Goal: Check status: Check status

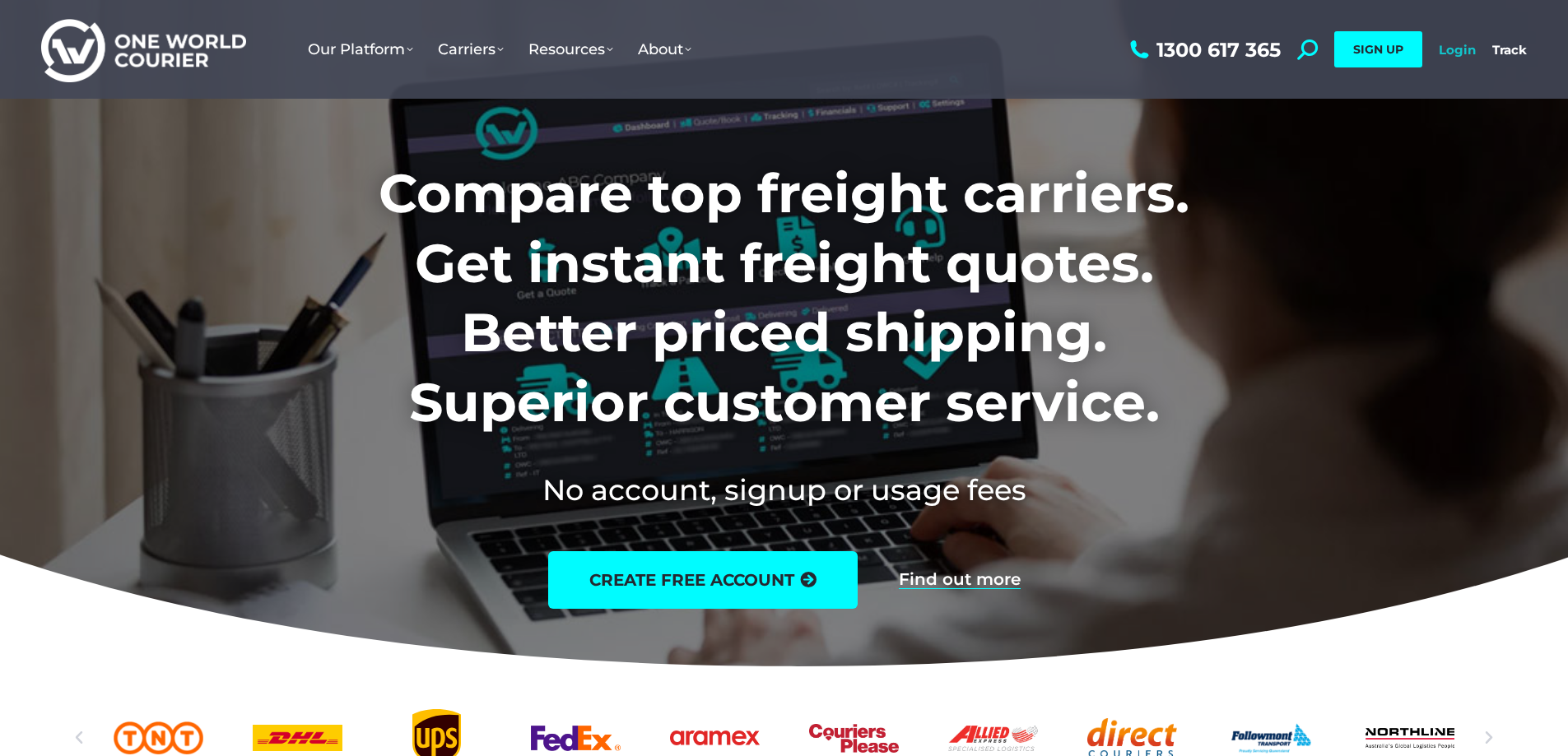
click at [1447, 43] on link "Login" at bounding box center [1457, 50] width 37 height 16
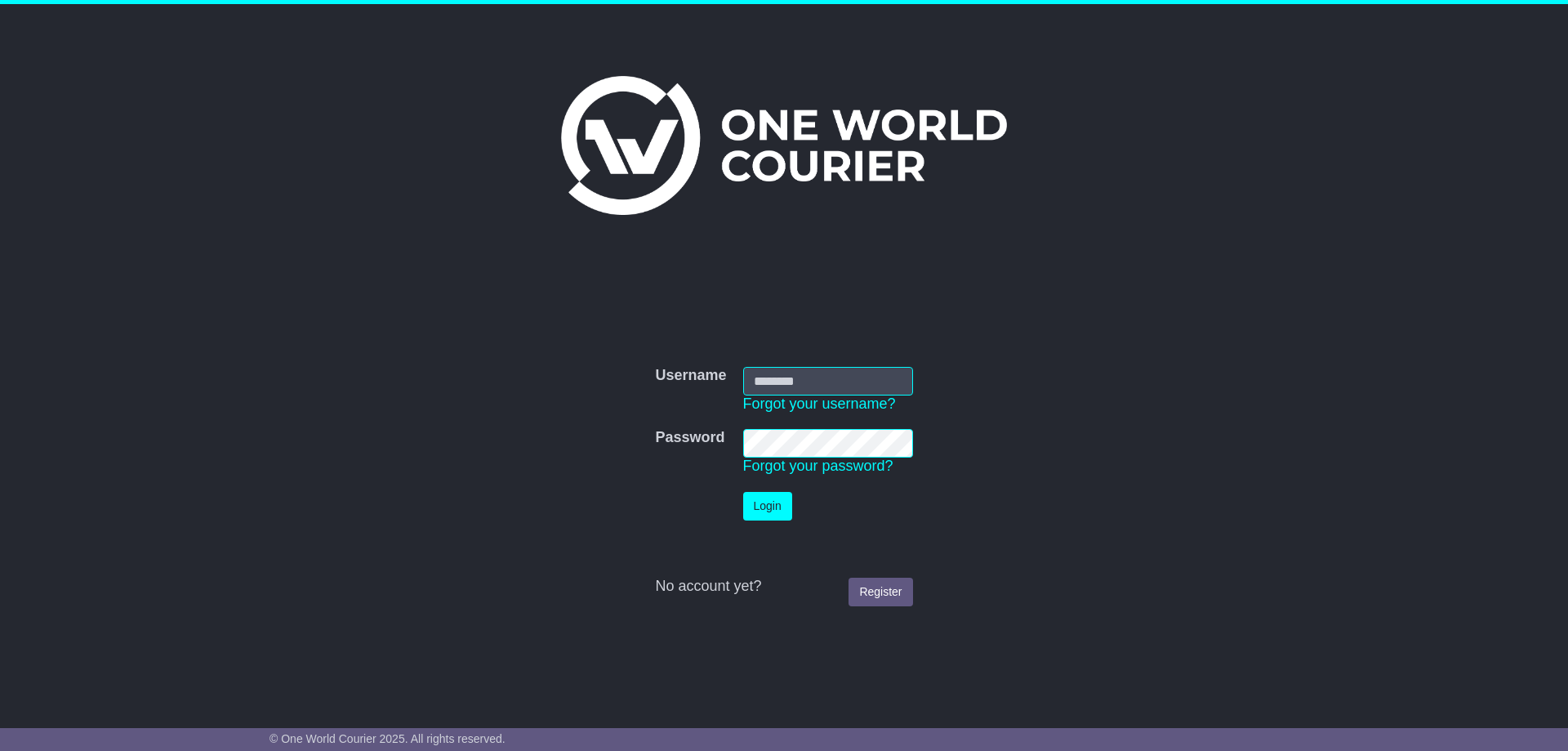
click at [777, 383] on input "Username" at bounding box center [828, 381] width 170 height 28
type input "**********"
click at [778, 507] on button "Login" at bounding box center [768, 506] width 49 height 28
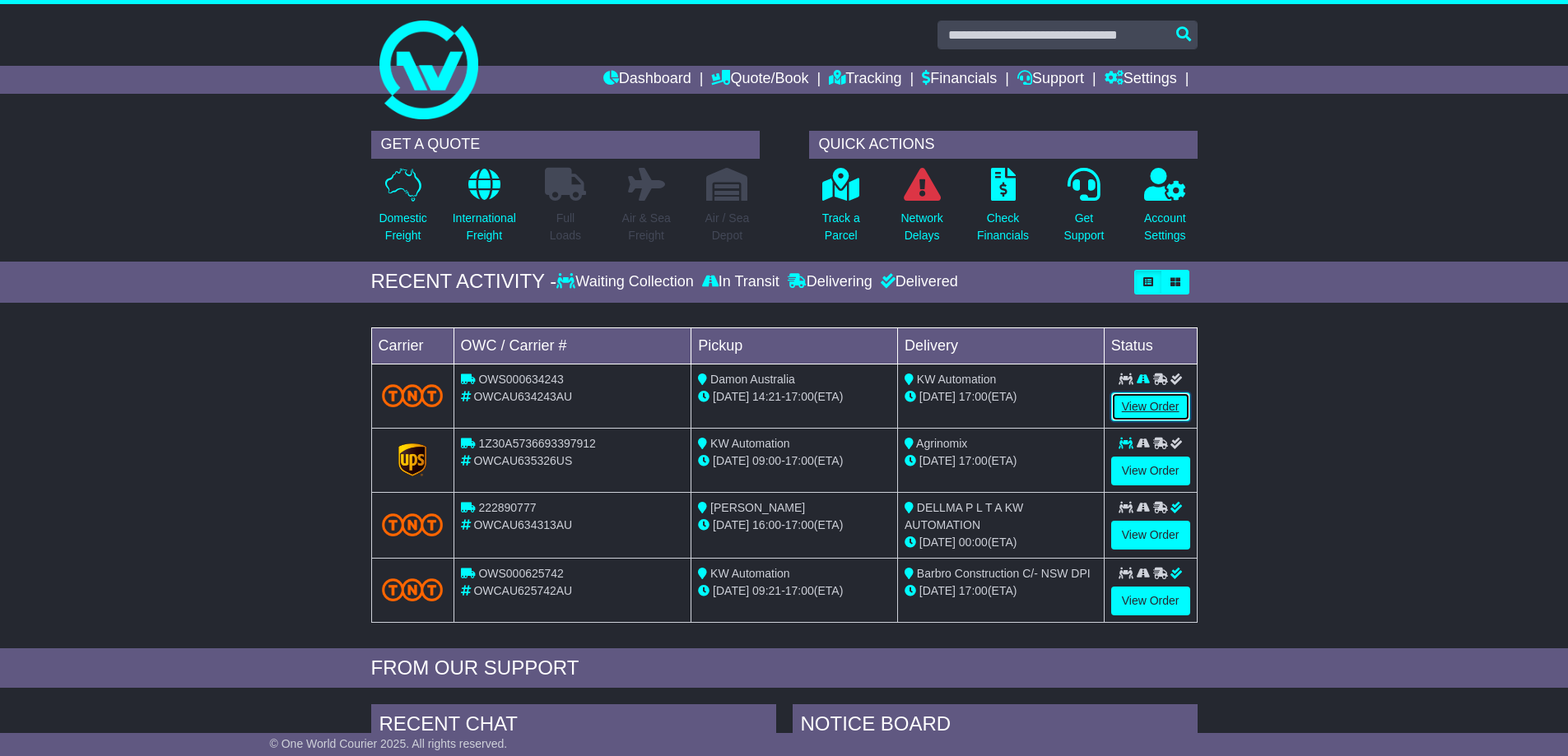
click at [1167, 403] on link "View Order" at bounding box center [1150, 406] width 79 height 28
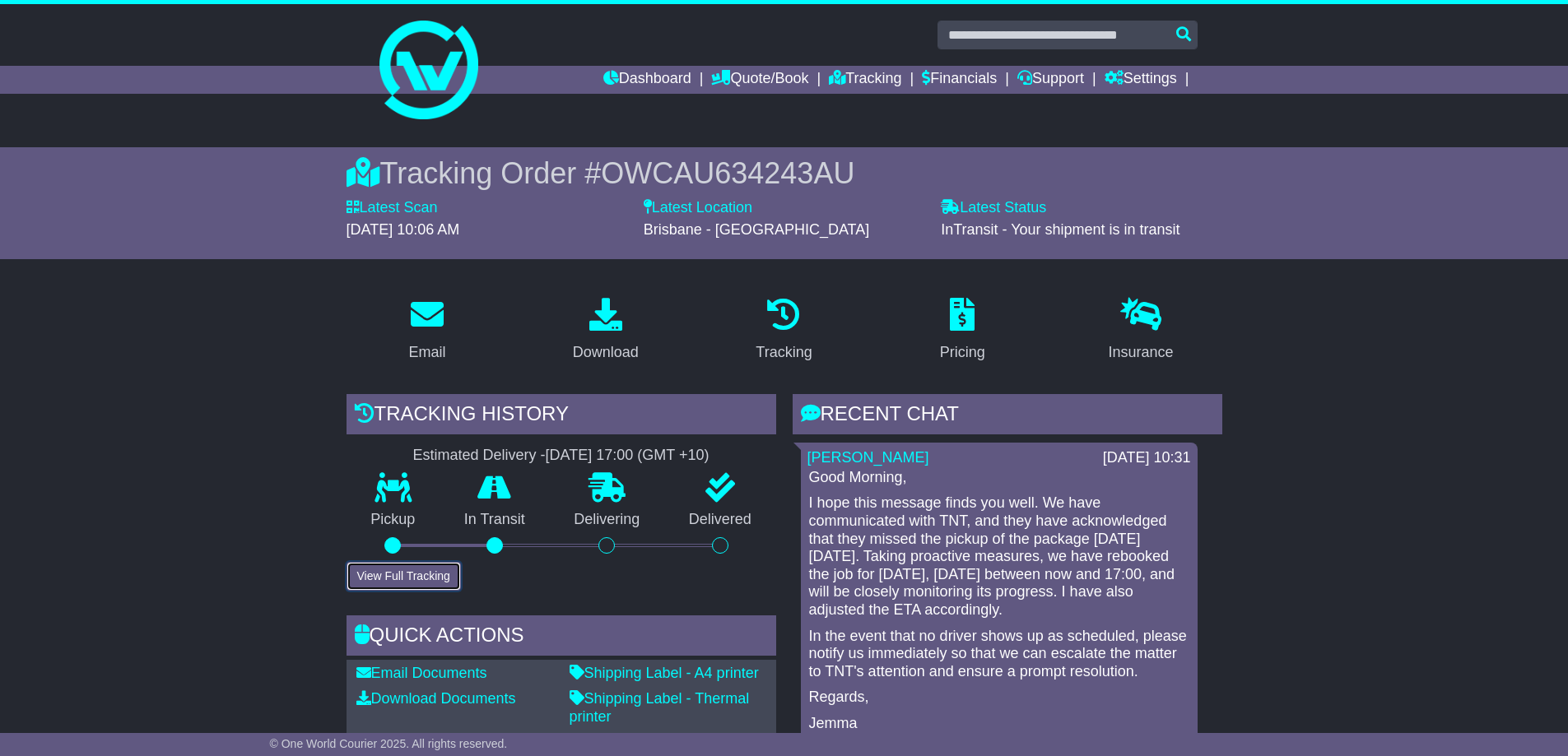
click at [418, 578] on button "View Full Tracking" at bounding box center [403, 576] width 115 height 28
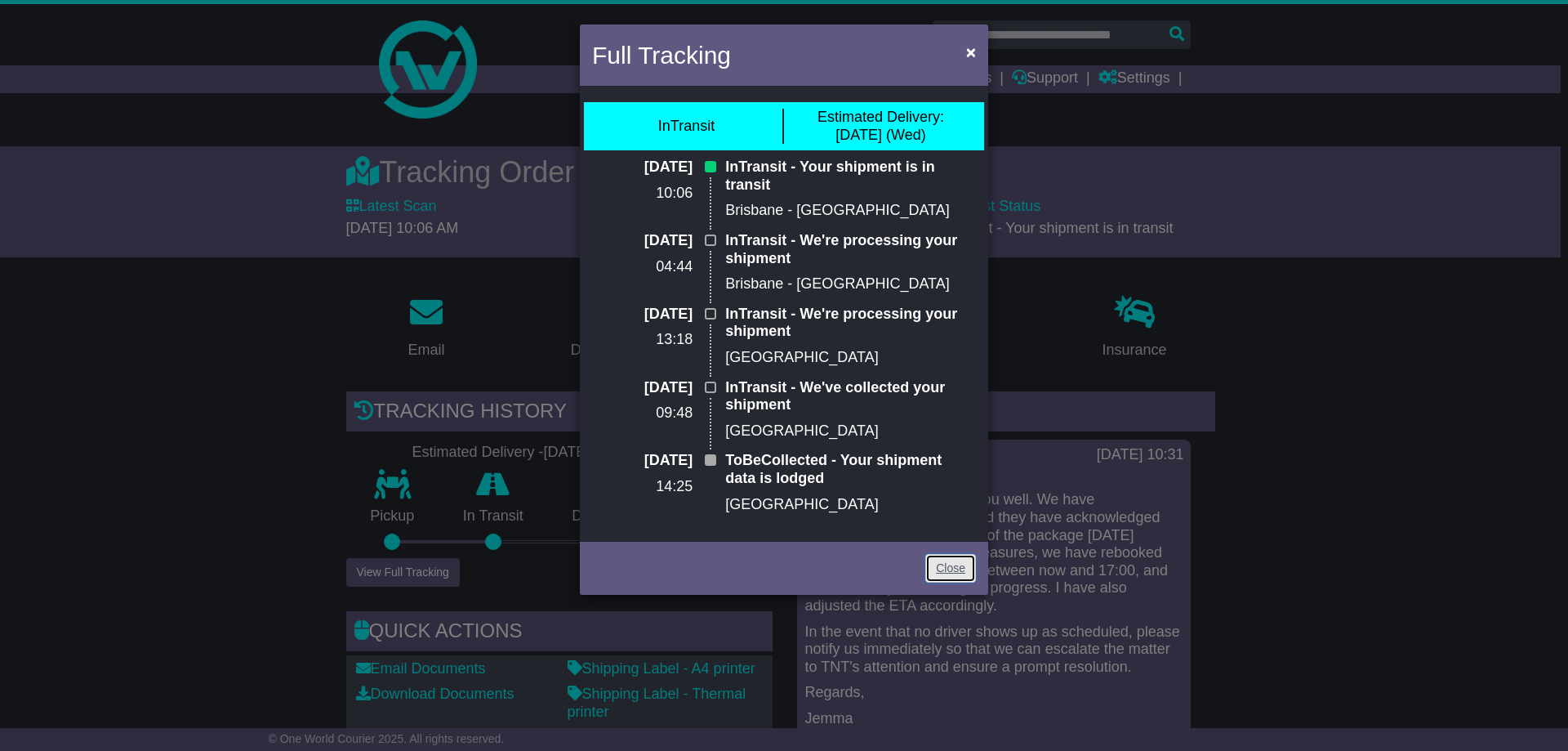
click at [940, 554] on link "Close" at bounding box center [950, 568] width 50 height 28
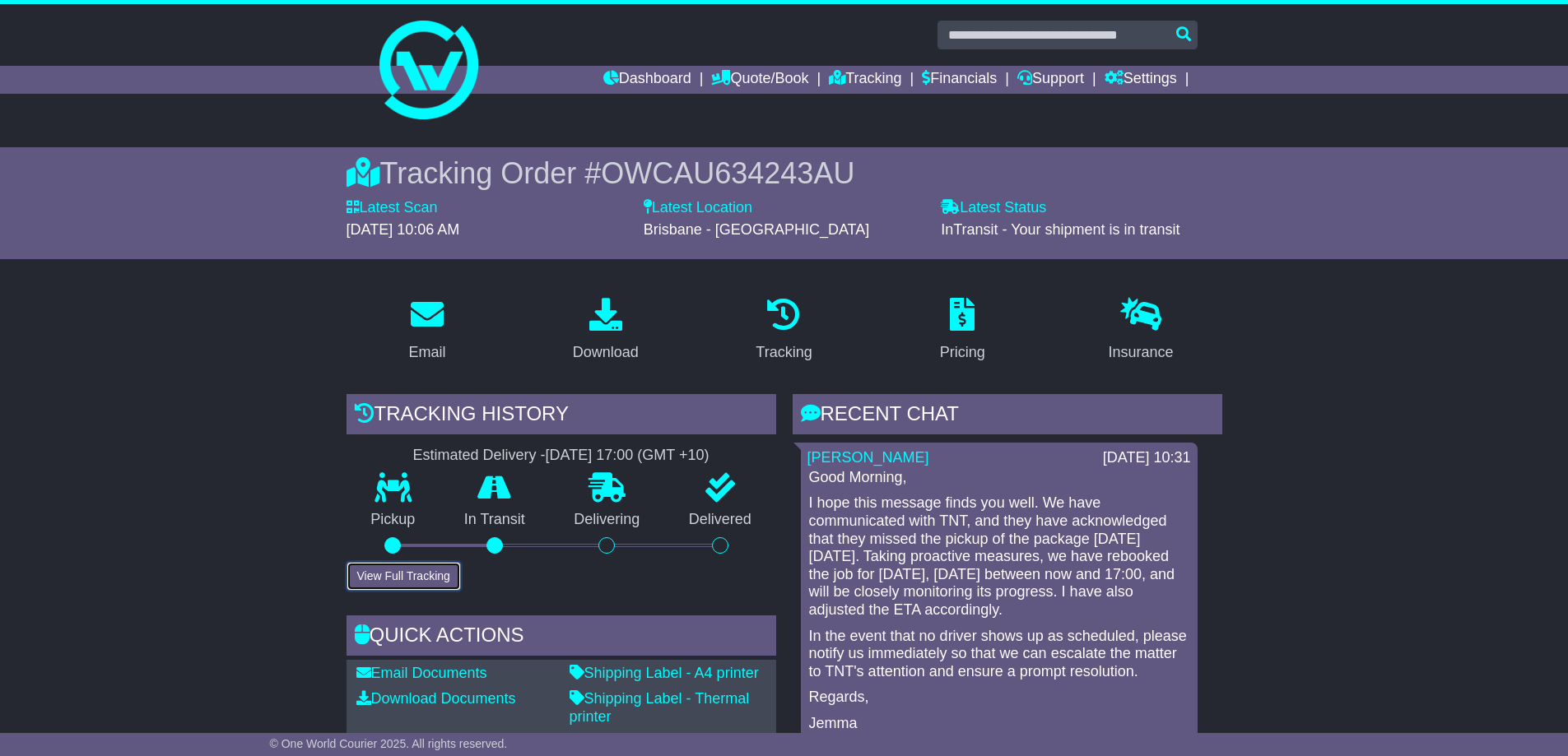
click at [397, 577] on button "View Full Tracking" at bounding box center [403, 576] width 115 height 28
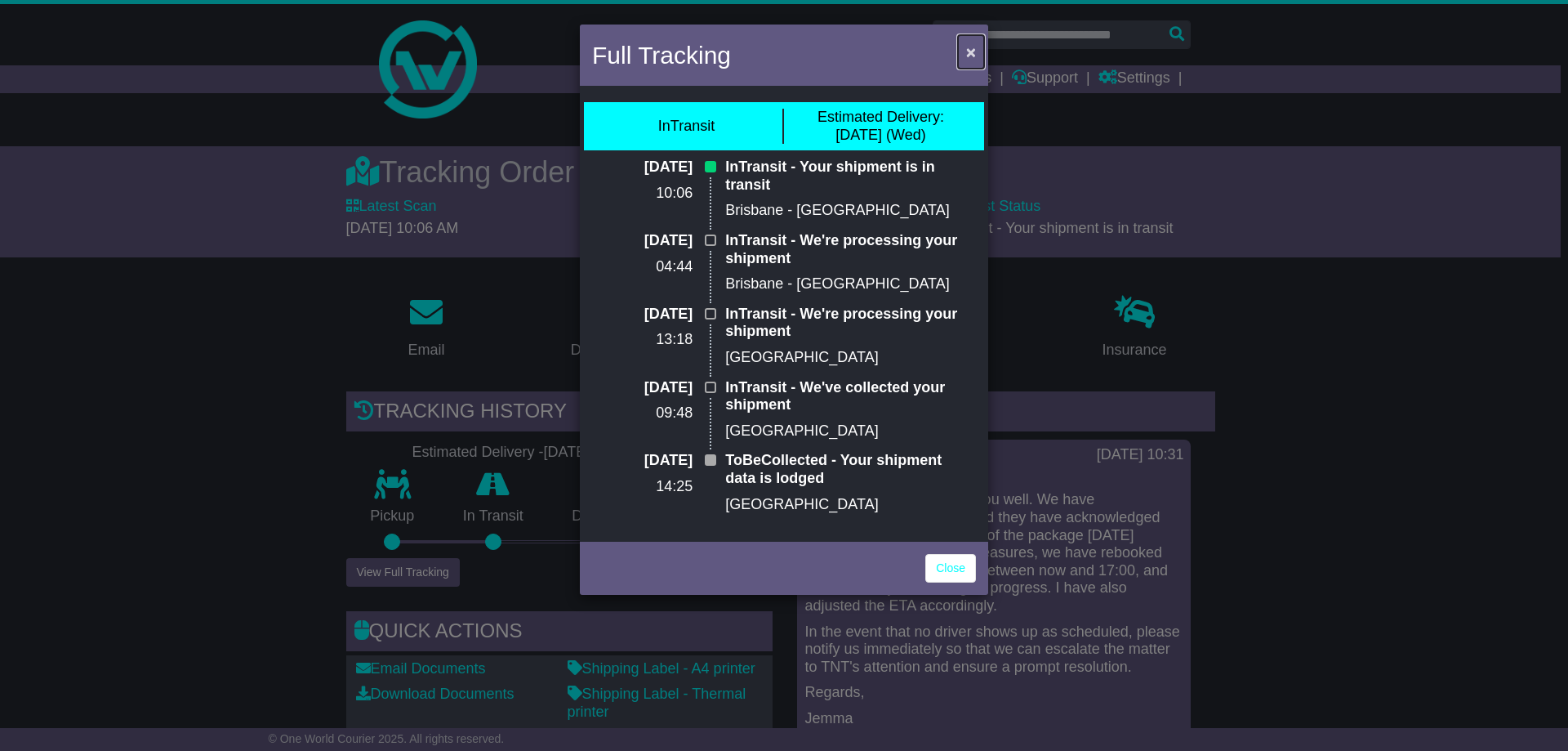
click at [970, 53] on span "×" at bounding box center [970, 51] width 10 height 19
